Goal: Task Accomplishment & Management: Manage account settings

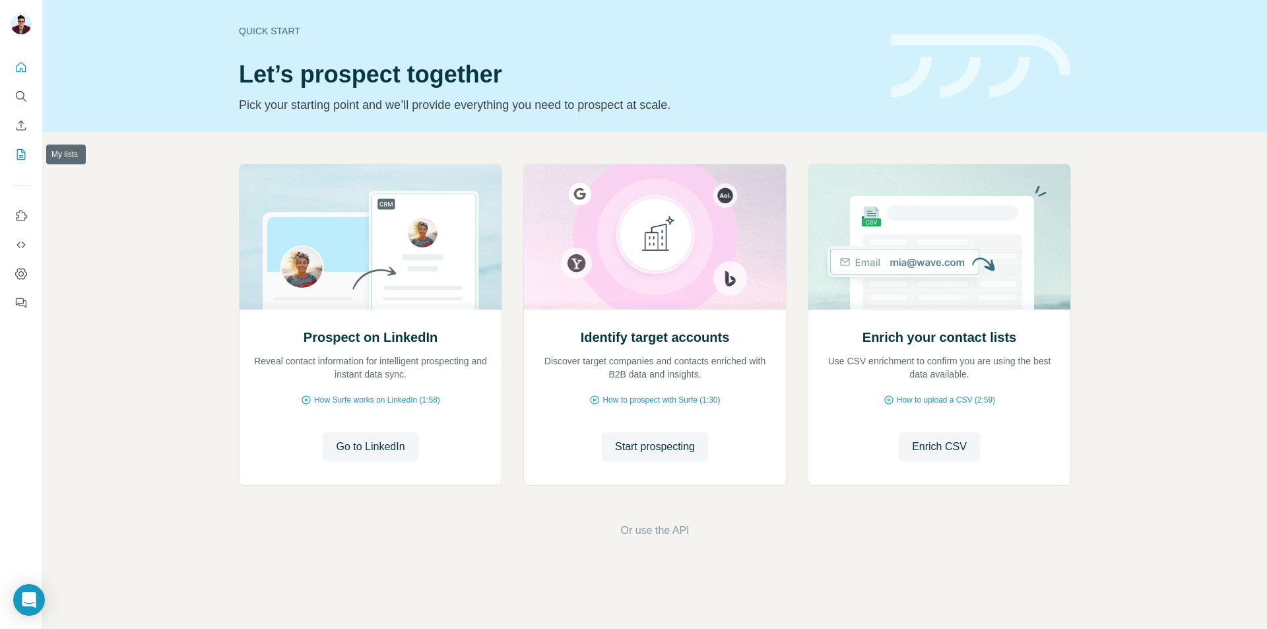
click at [25, 158] on icon "My lists" at bounding box center [21, 154] width 9 height 11
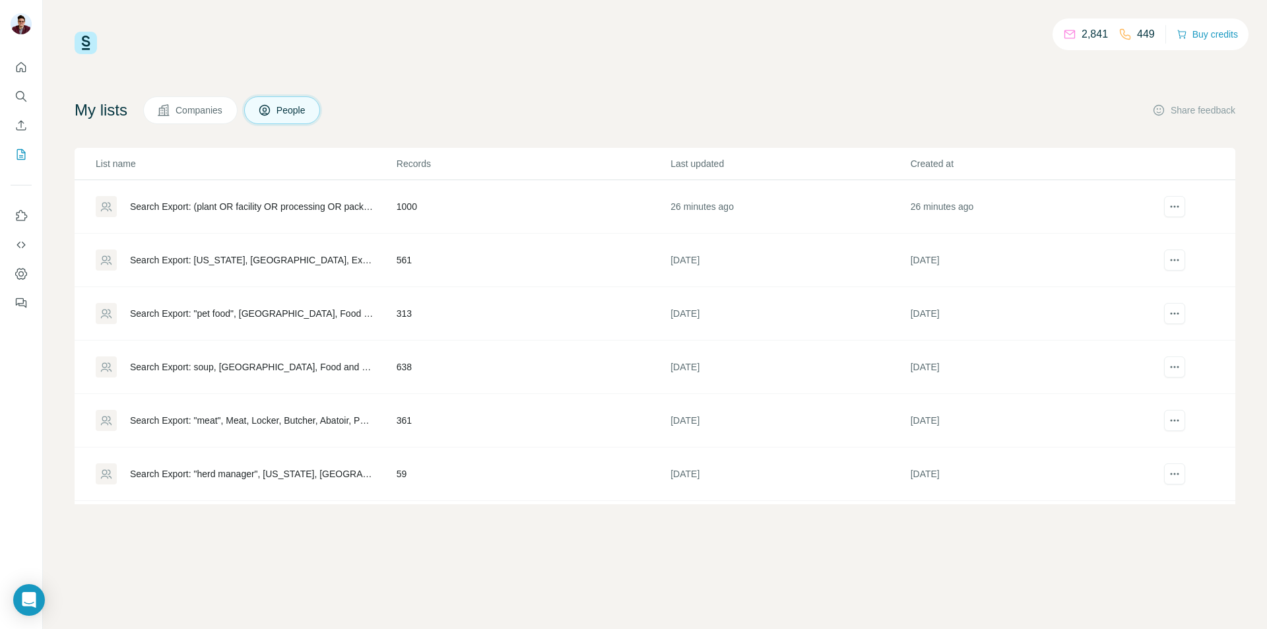
click at [354, 214] on div "Search Export: (plant OR facility OR processing OR packing), 11-50, 51-200, 201…" at bounding box center [246, 206] width 300 height 21
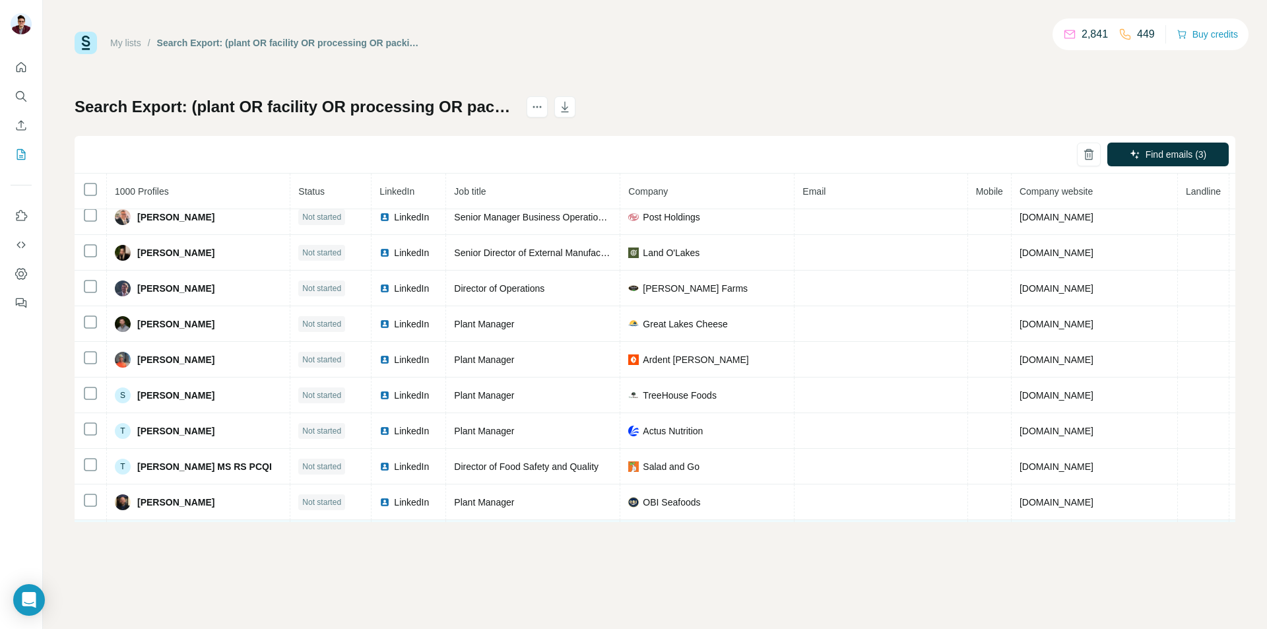
scroll to position [2307, 0]
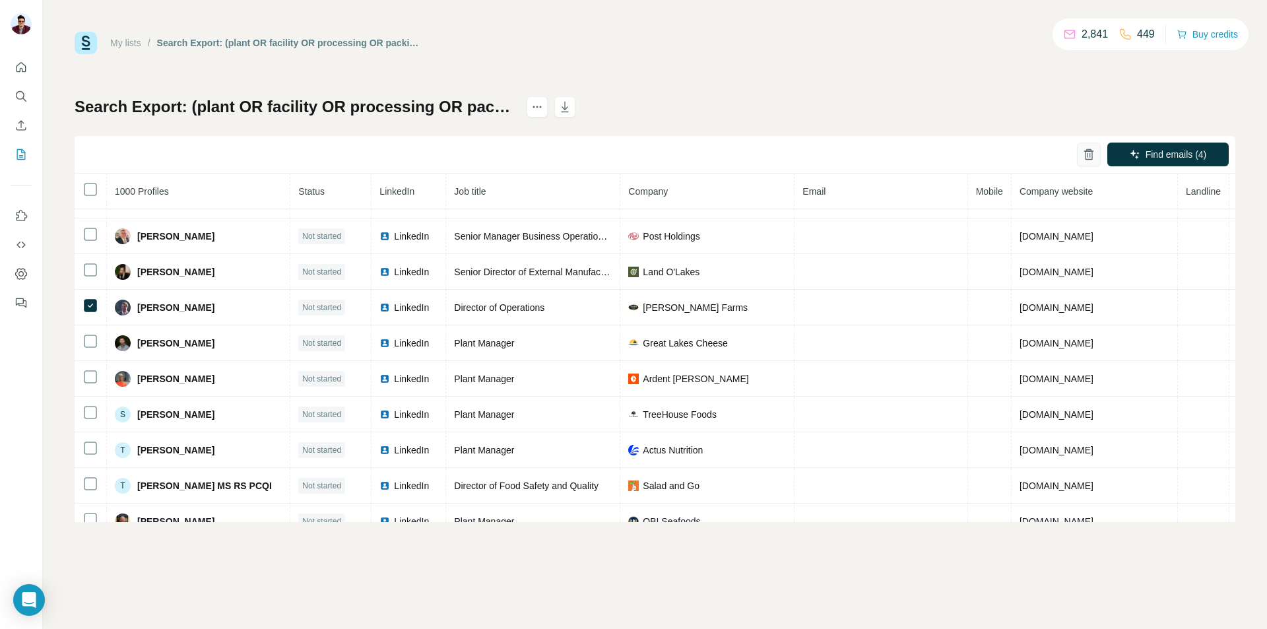
click at [1088, 156] on icon "button" at bounding box center [1089, 155] width 3 height 5
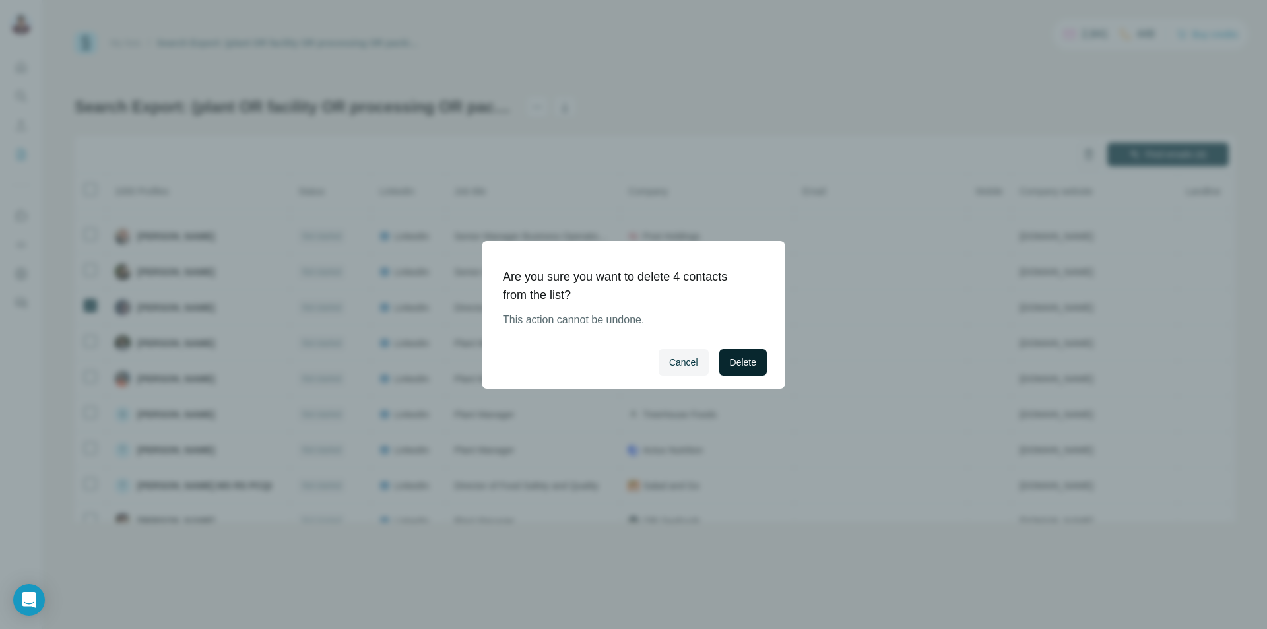
click at [746, 368] on span "Delete" at bounding box center [743, 362] width 26 height 13
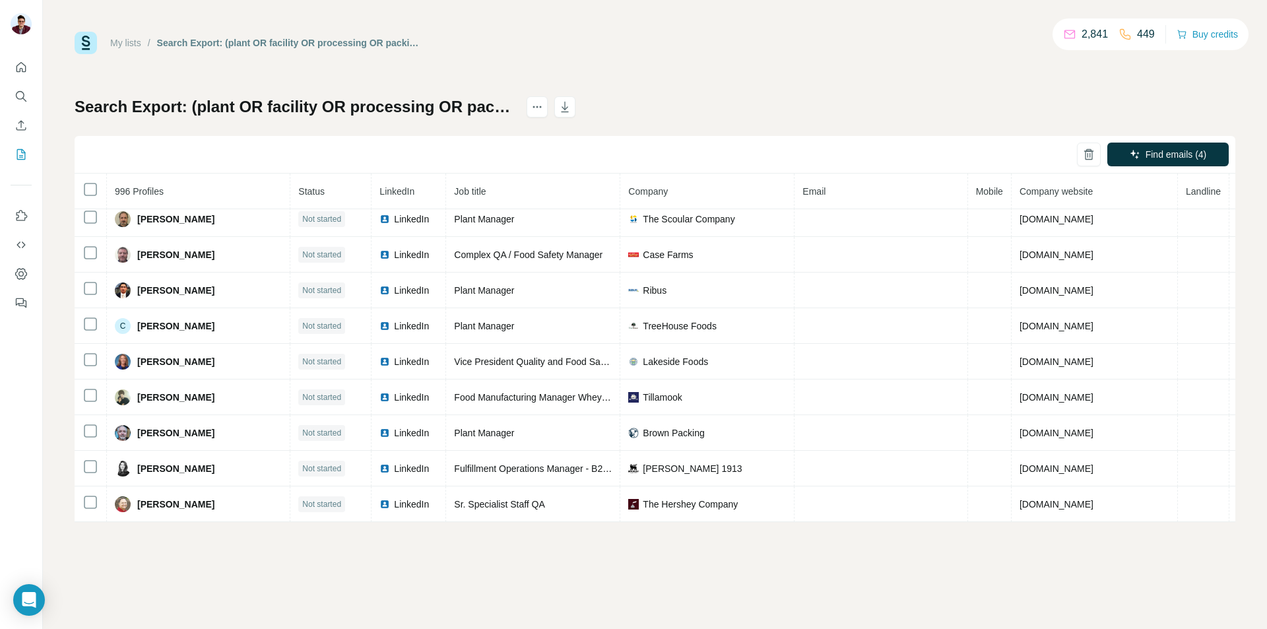
scroll to position [4362, 0]
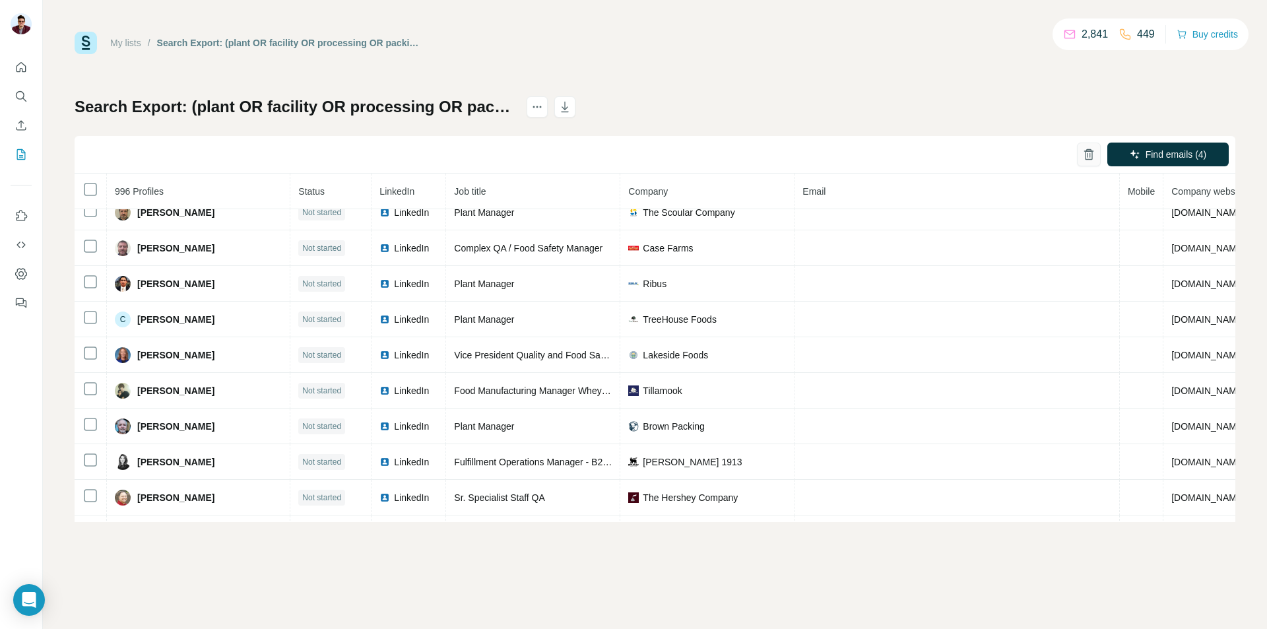
click at [1096, 153] on button "button" at bounding box center [1089, 155] width 24 height 24
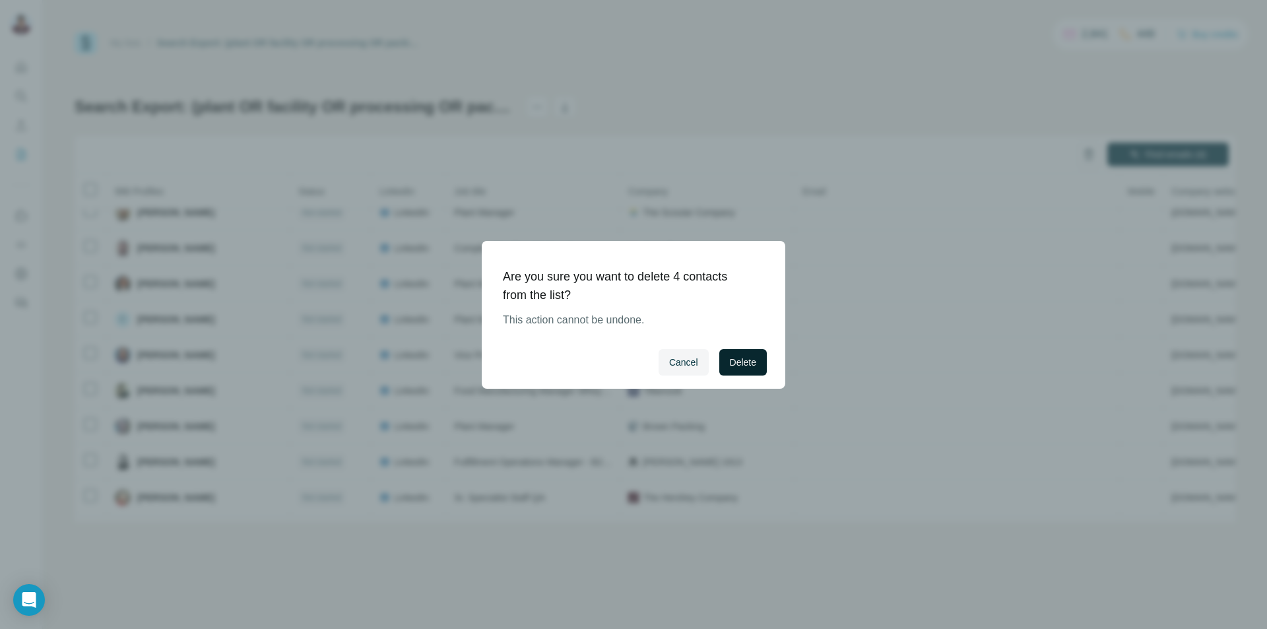
click at [766, 356] on button "Delete" at bounding box center [743, 362] width 48 height 26
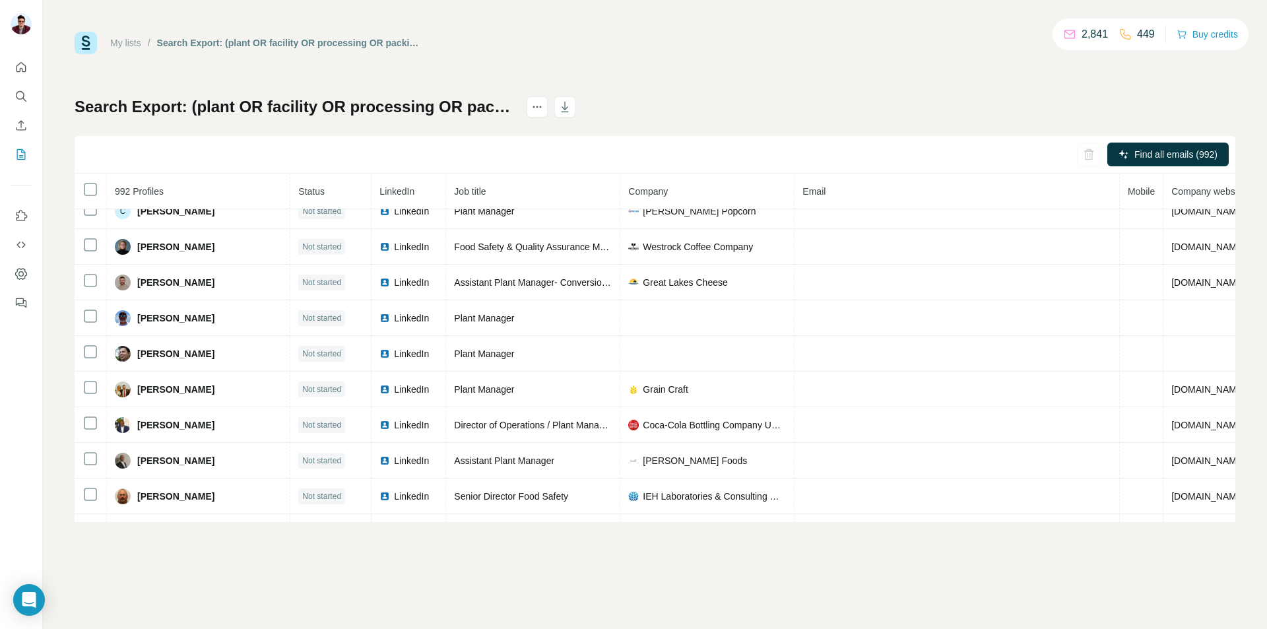
scroll to position [2504, 0]
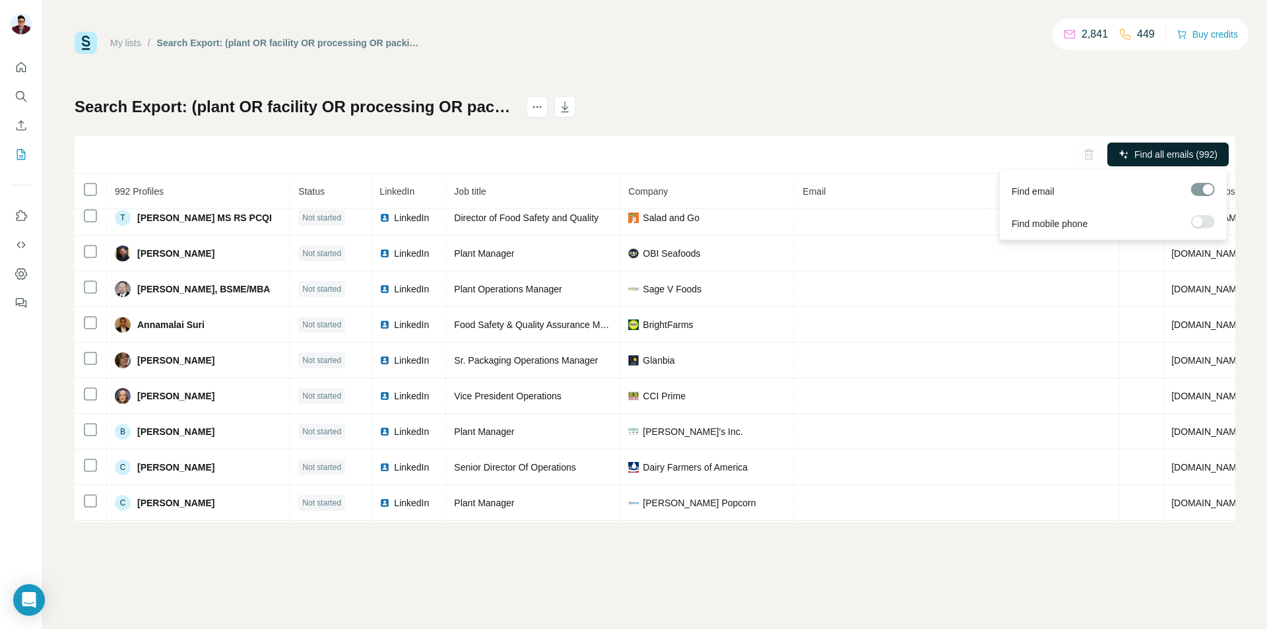
click at [1187, 155] on span "Find all emails (992)" at bounding box center [1175, 154] width 83 height 13
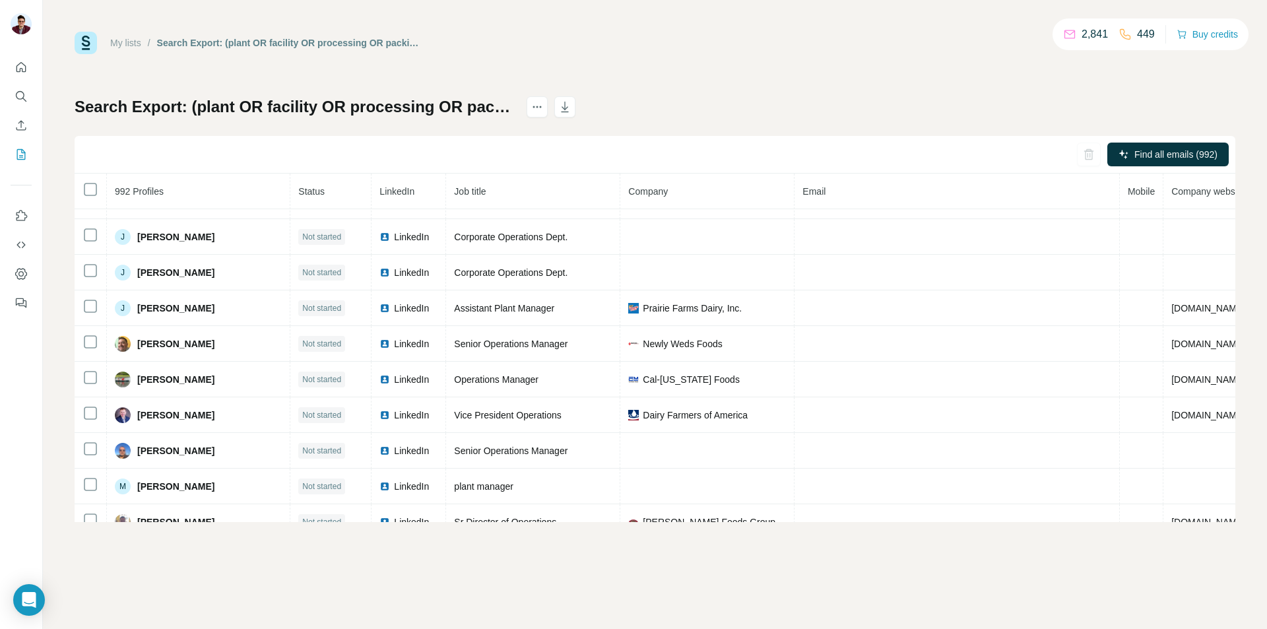
scroll to position [0, 0]
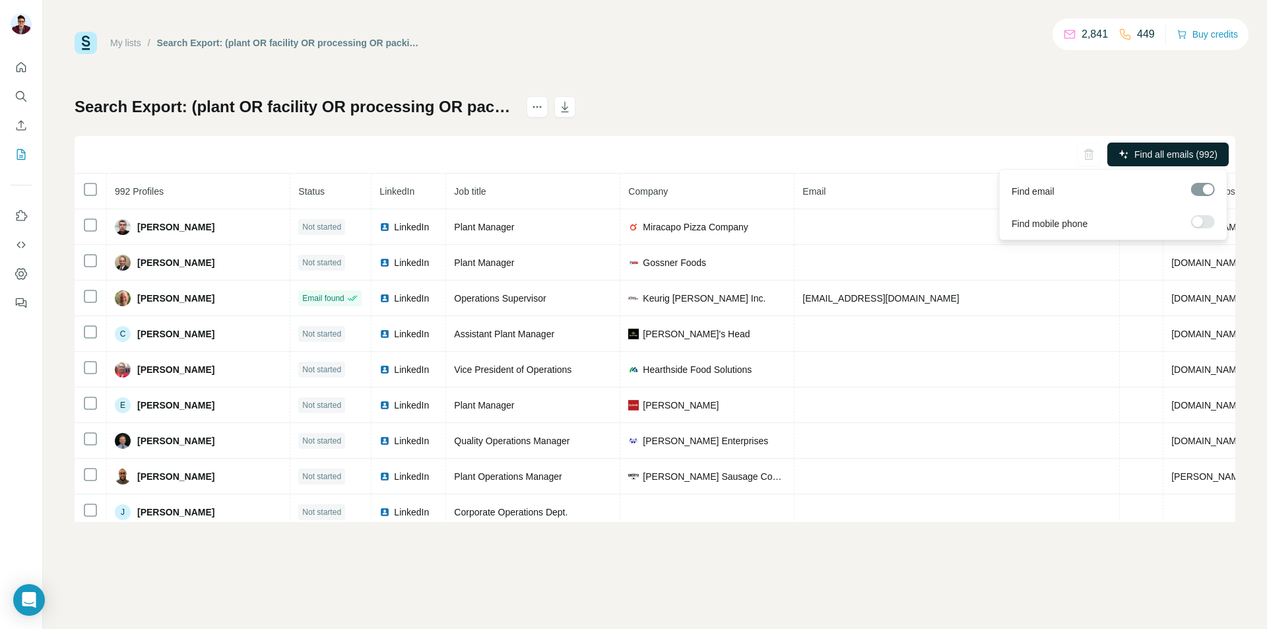
click at [1161, 162] on button "Find all emails (992)" at bounding box center [1167, 155] width 121 height 24
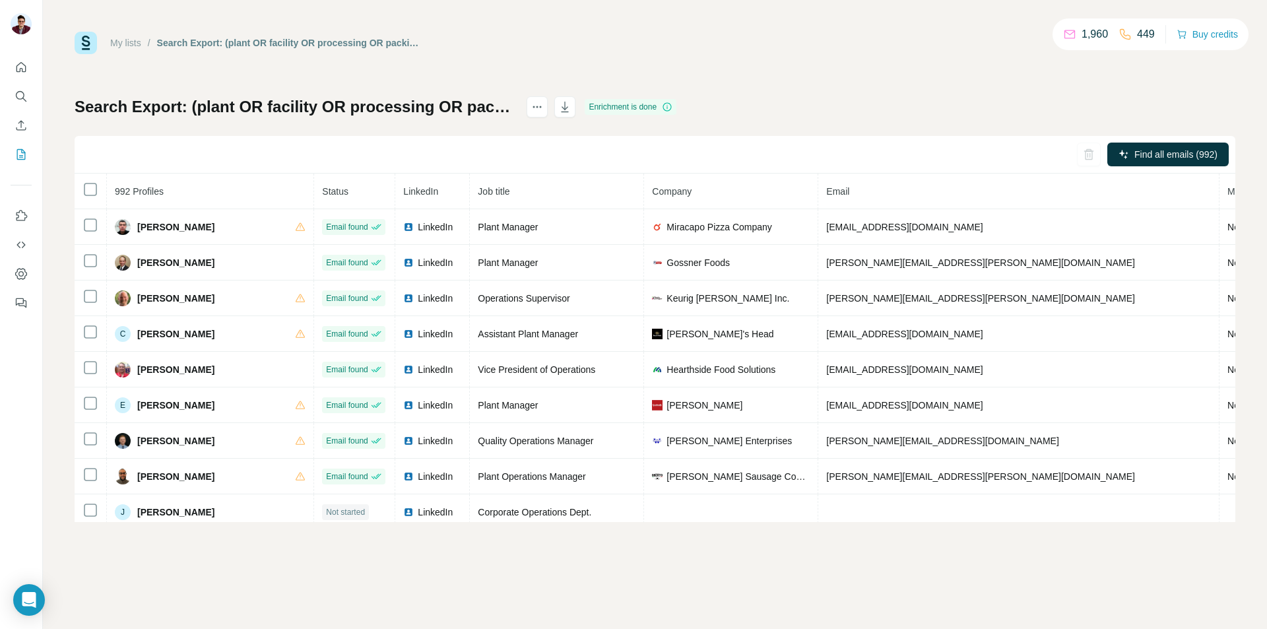
click at [469, 575] on div "My lists / Search Export: (plant OR facility OR processing OR packing), 11-50, …" at bounding box center [655, 314] width 1224 height 629
click at [572, 102] on icon "button" at bounding box center [564, 106] width 13 height 13
